Goal: Check status: Check status

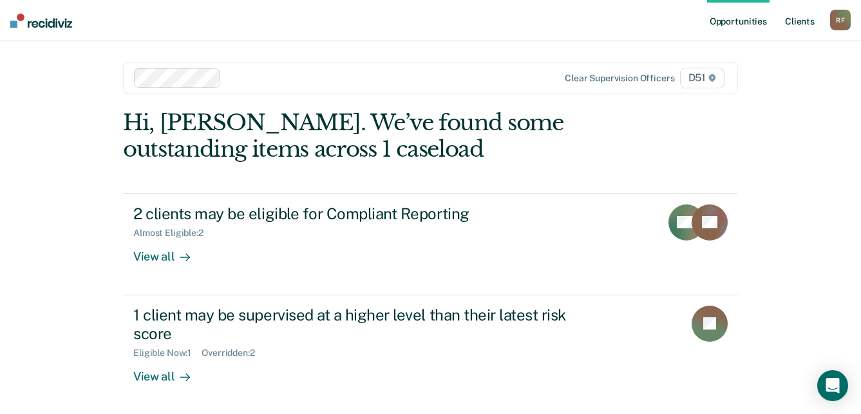
click at [796, 19] on link "Client s" at bounding box center [800, 20] width 35 height 41
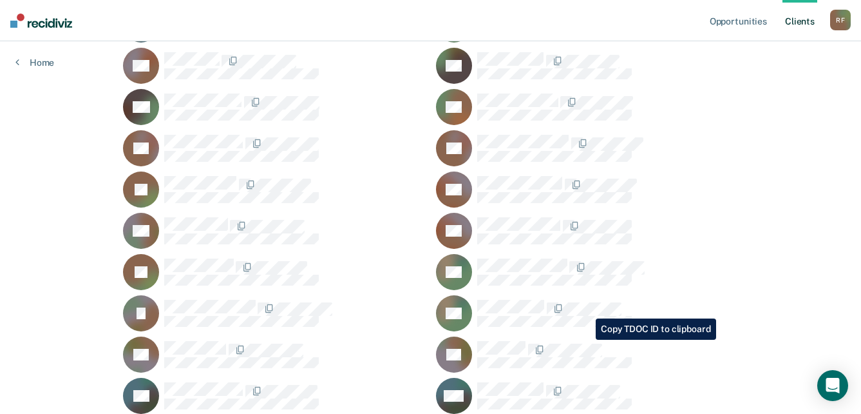
scroll to position [1517, 0]
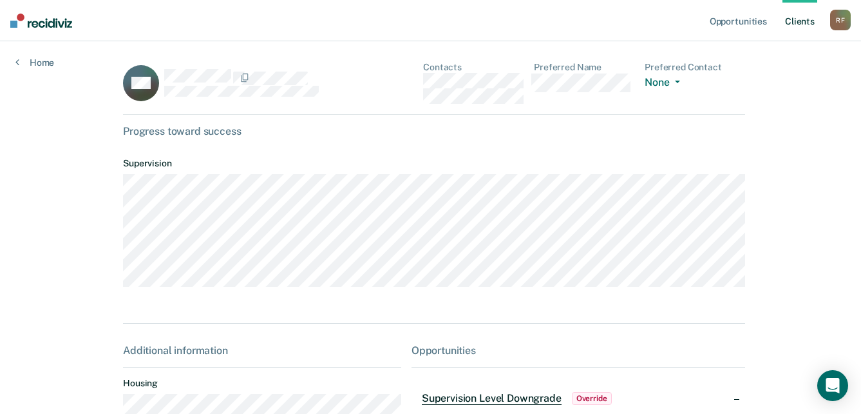
scroll to position [64, 0]
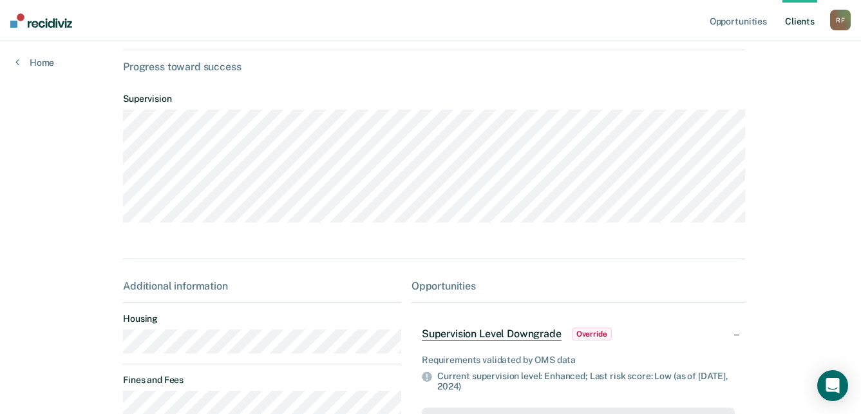
click at [114, 354] on main "SW Contacts Preferred Name Preferred Contact None Call Text Email None Progress…" at bounding box center [431, 273] width 646 height 593
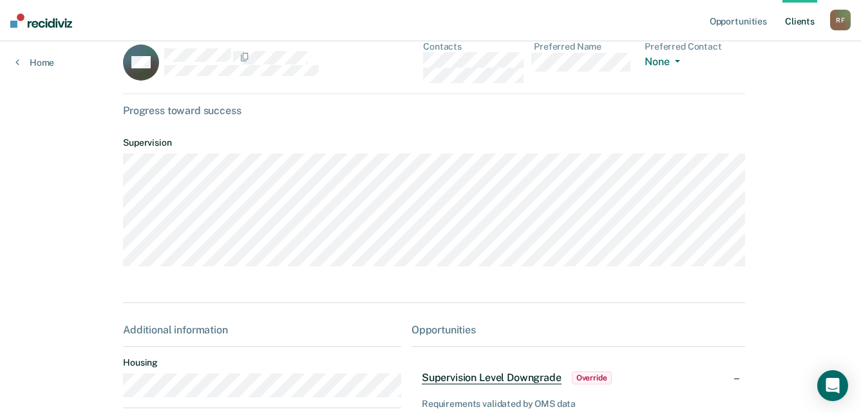
scroll to position [0, 0]
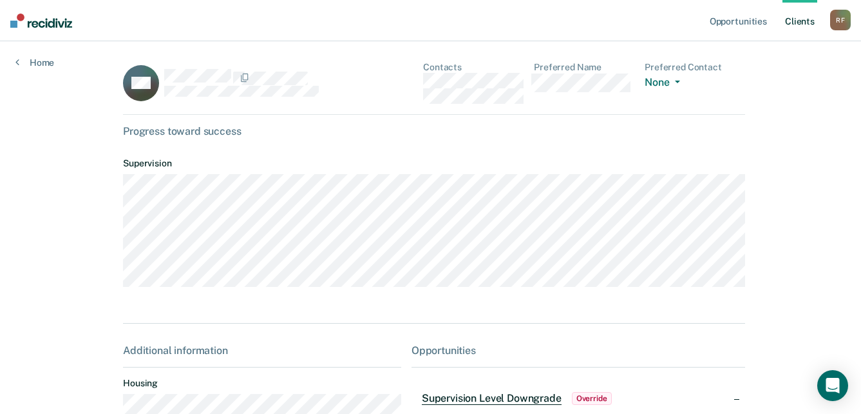
click at [419, 81] on div "SW Contacts Preferred Name Preferred Contact None Call Text Email None" at bounding box center [434, 88] width 622 height 53
